Goal: Book appointment/travel/reservation

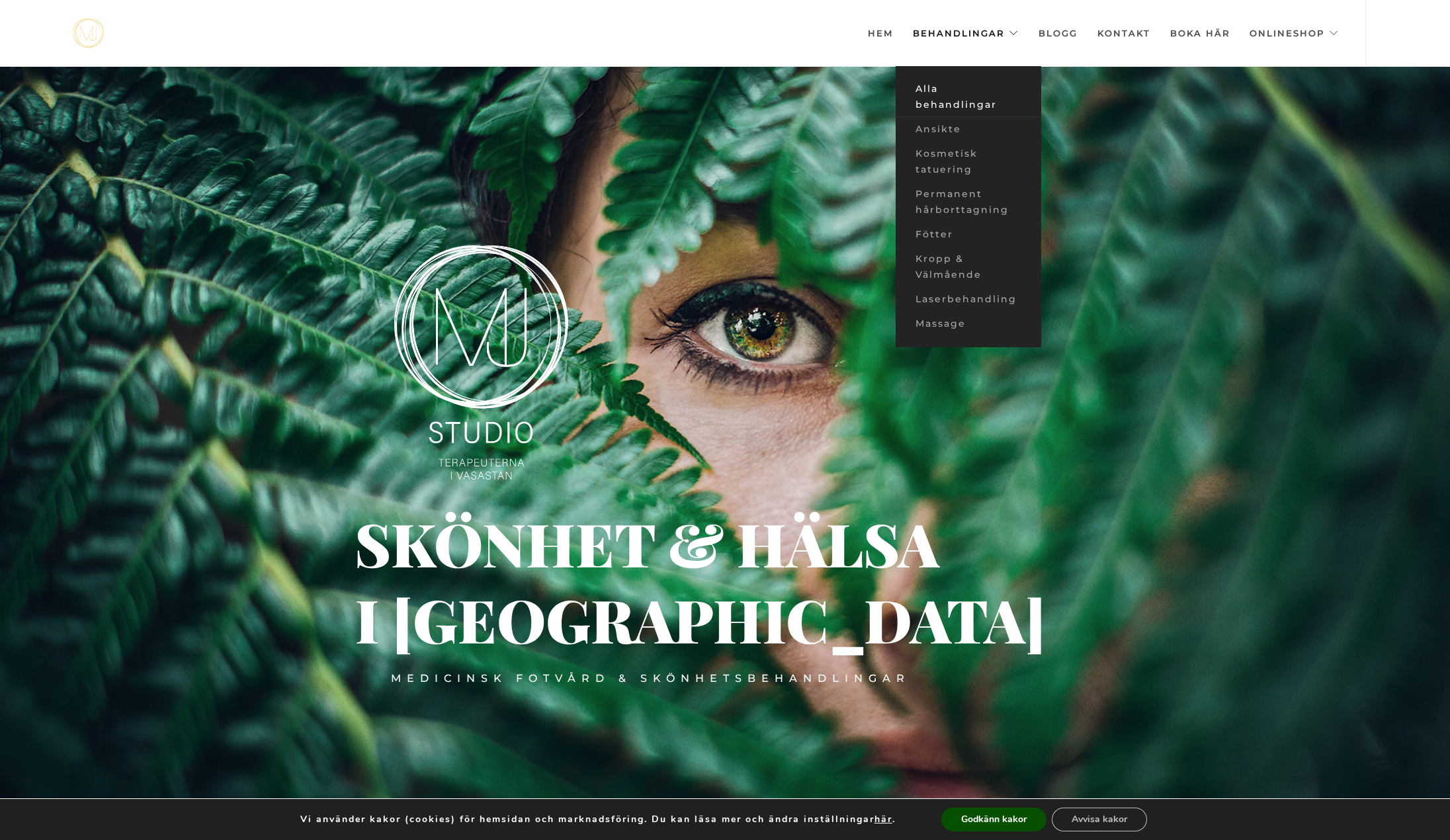
click at [963, 95] on link "Alla behandlingar" at bounding box center [968, 96] width 145 height 41
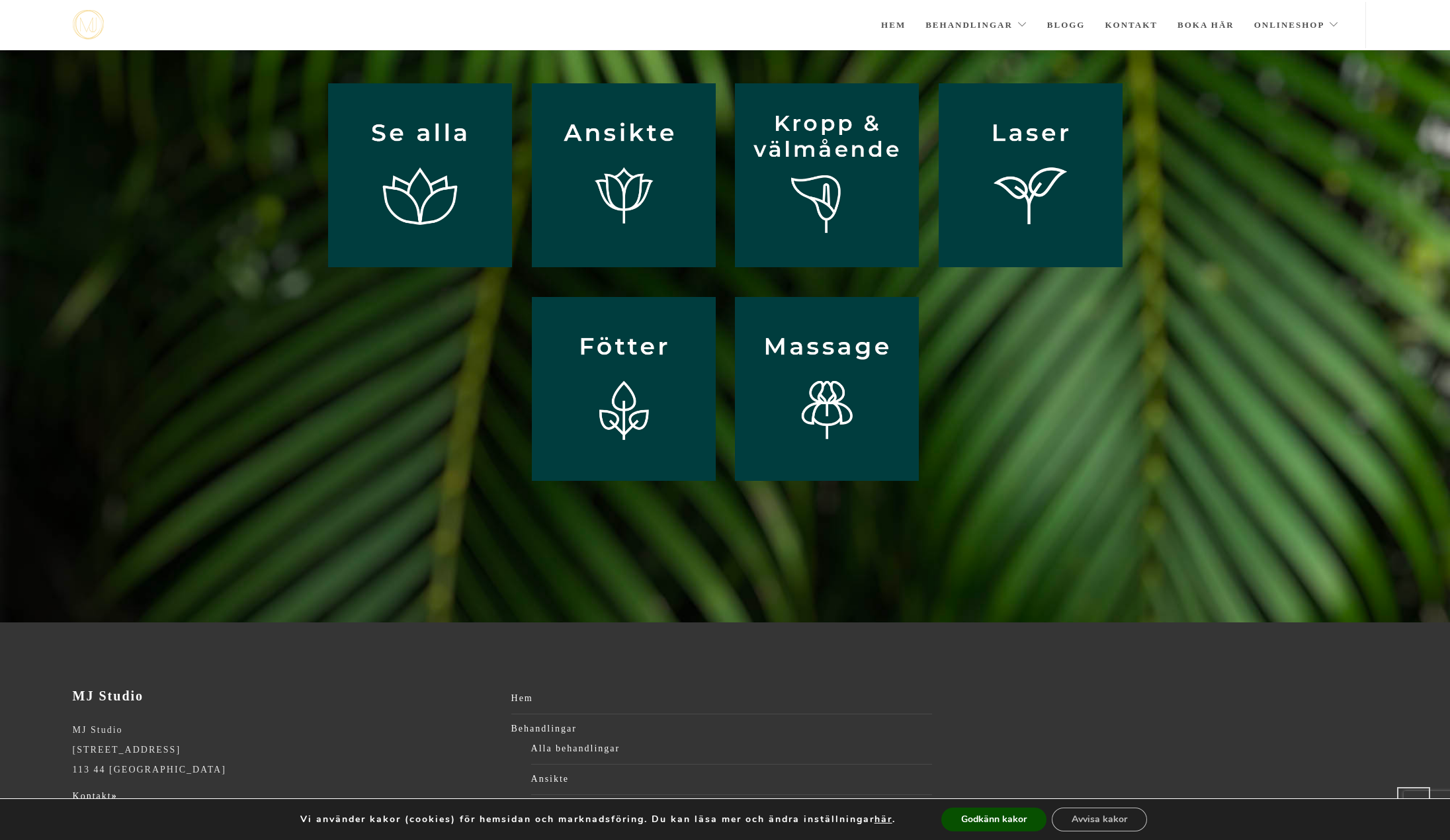
scroll to position [79, 0]
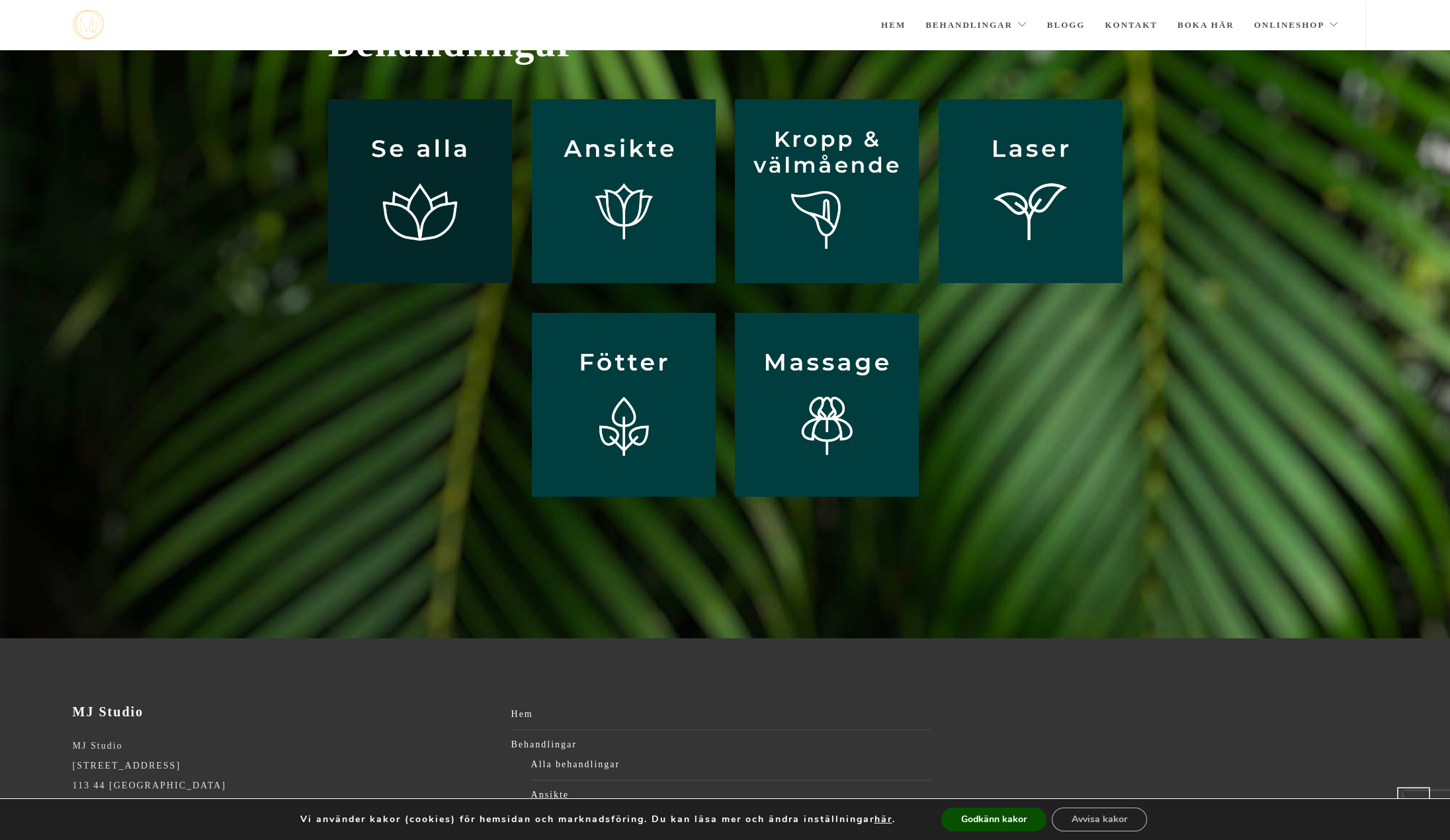
click at [474, 184] on img at bounding box center [420, 191] width 184 height 184
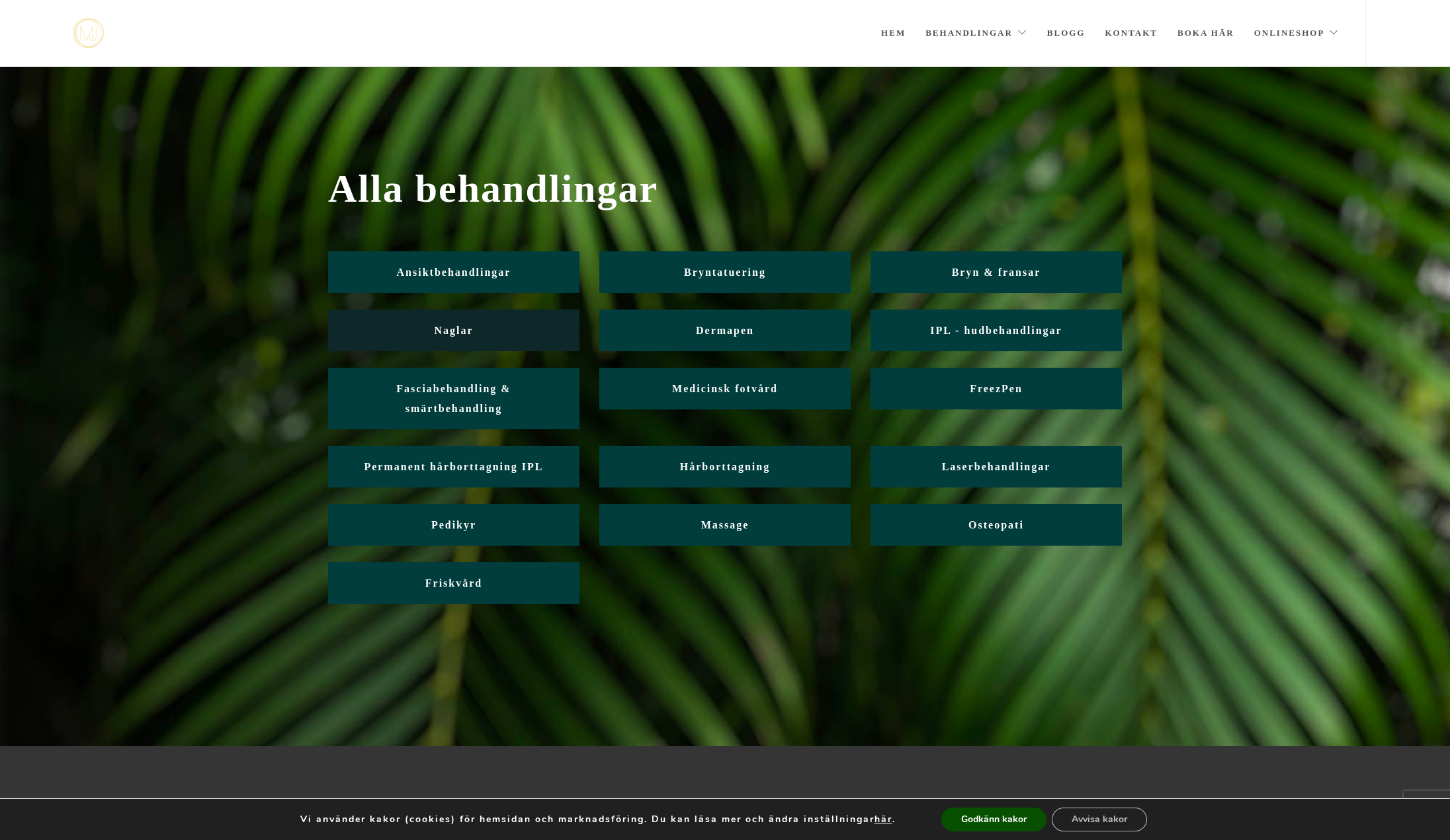
click at [444, 325] on span "Naglar" at bounding box center [453, 330] width 39 height 11
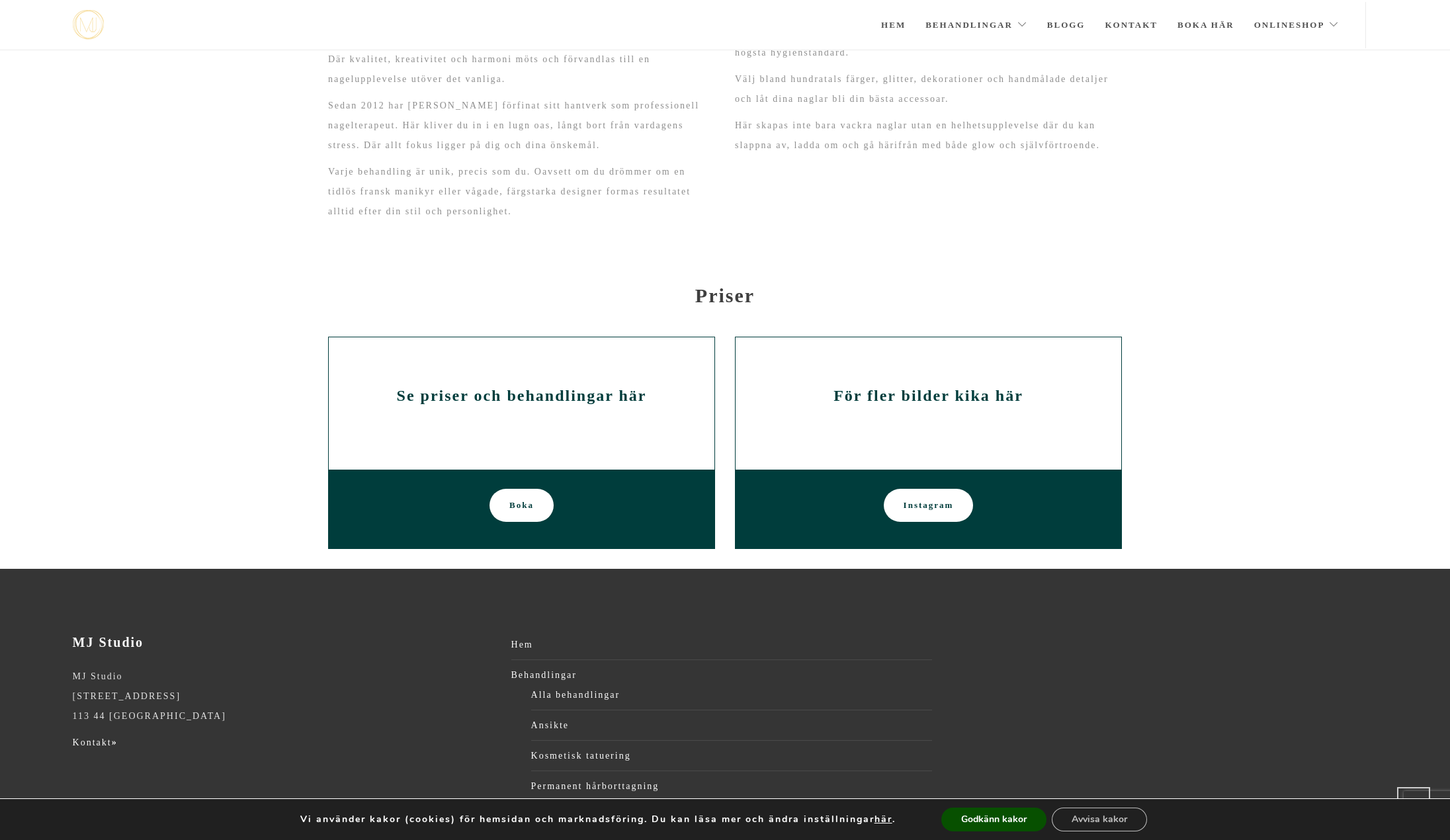
scroll to position [711, 0]
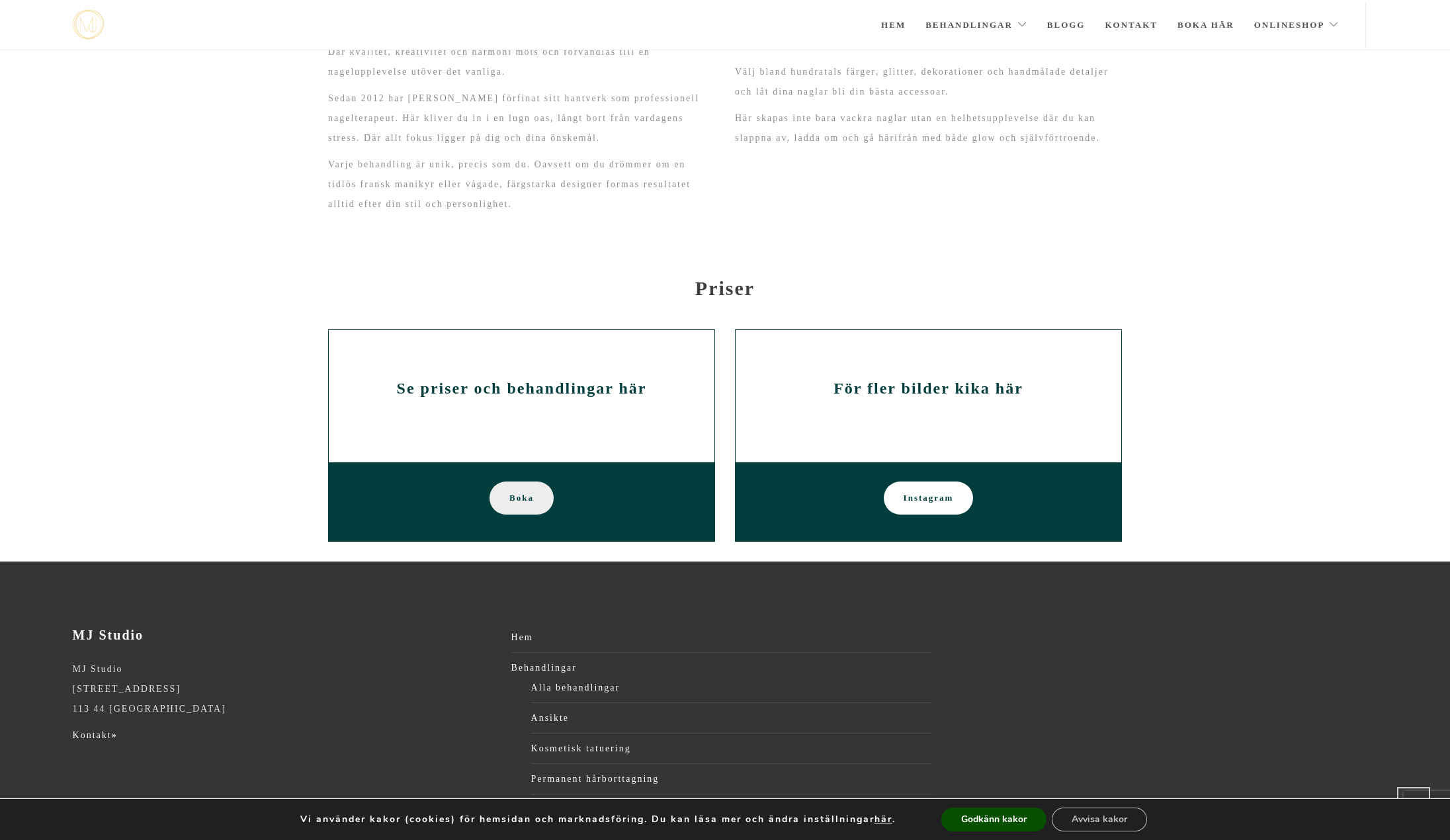
click at [532, 500] on span "Boka" at bounding box center [522, 497] width 24 height 33
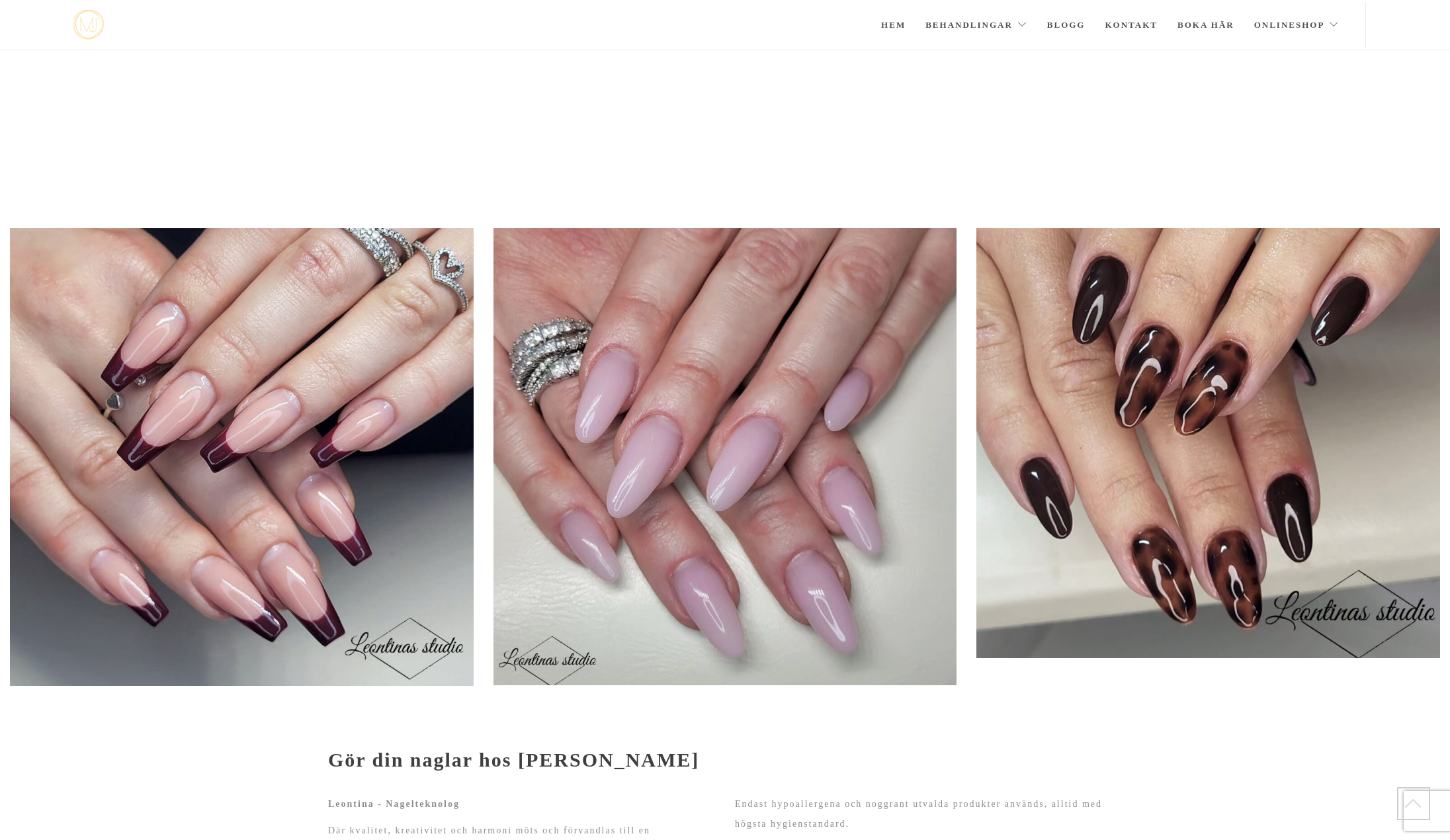
scroll to position [711, 0]
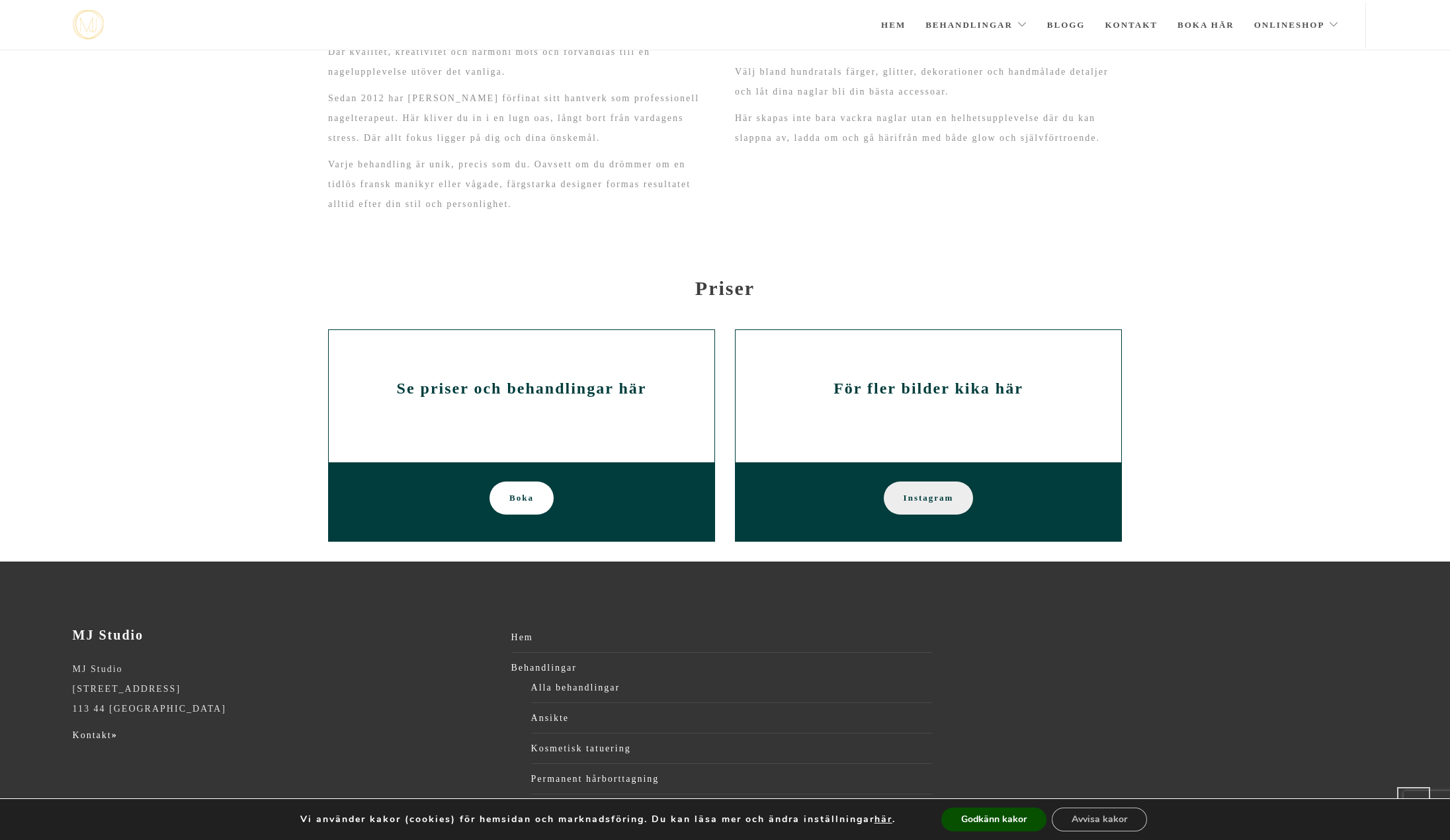
click at [941, 496] on span "Instagram" at bounding box center [929, 497] width 51 height 33
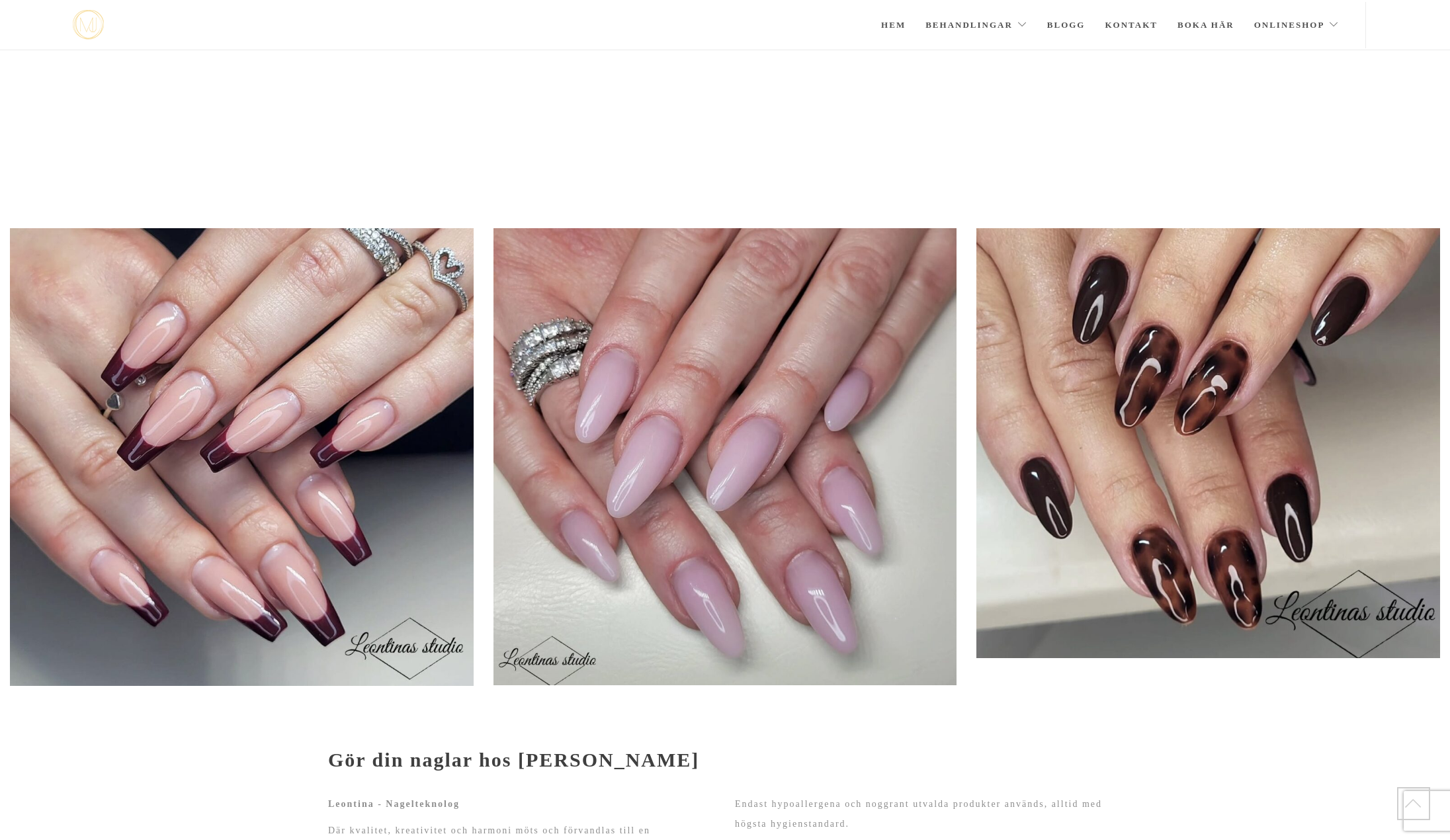
scroll to position [711, 0]
